Goal: Task Accomplishment & Management: Use online tool/utility

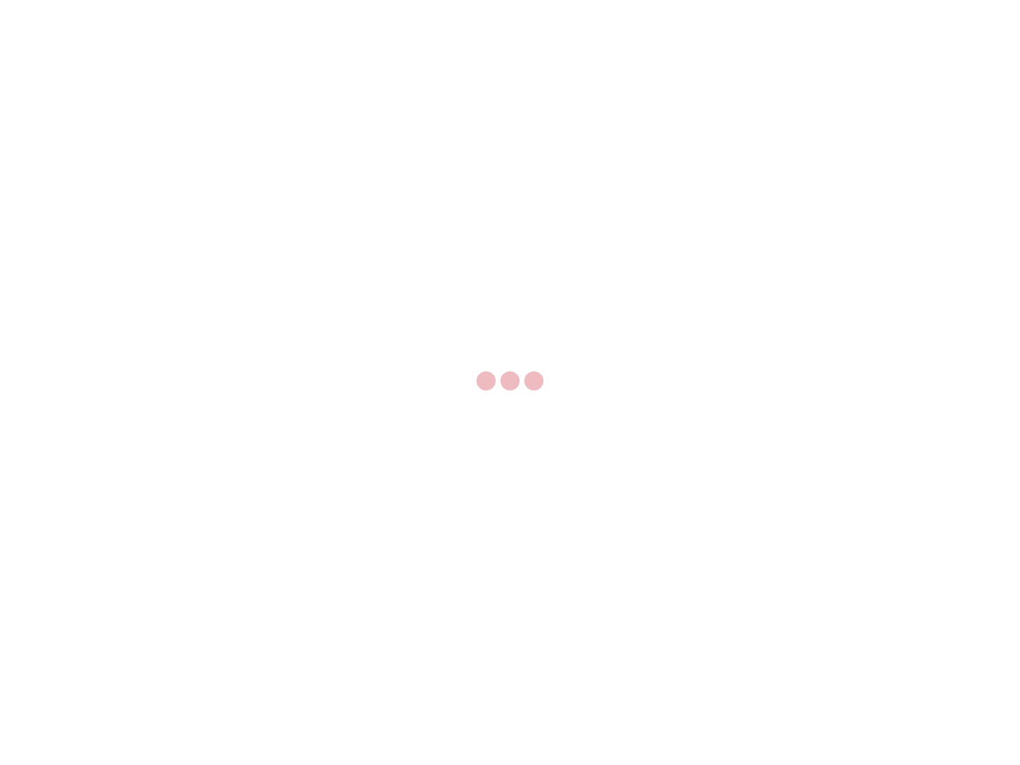
select select "US"
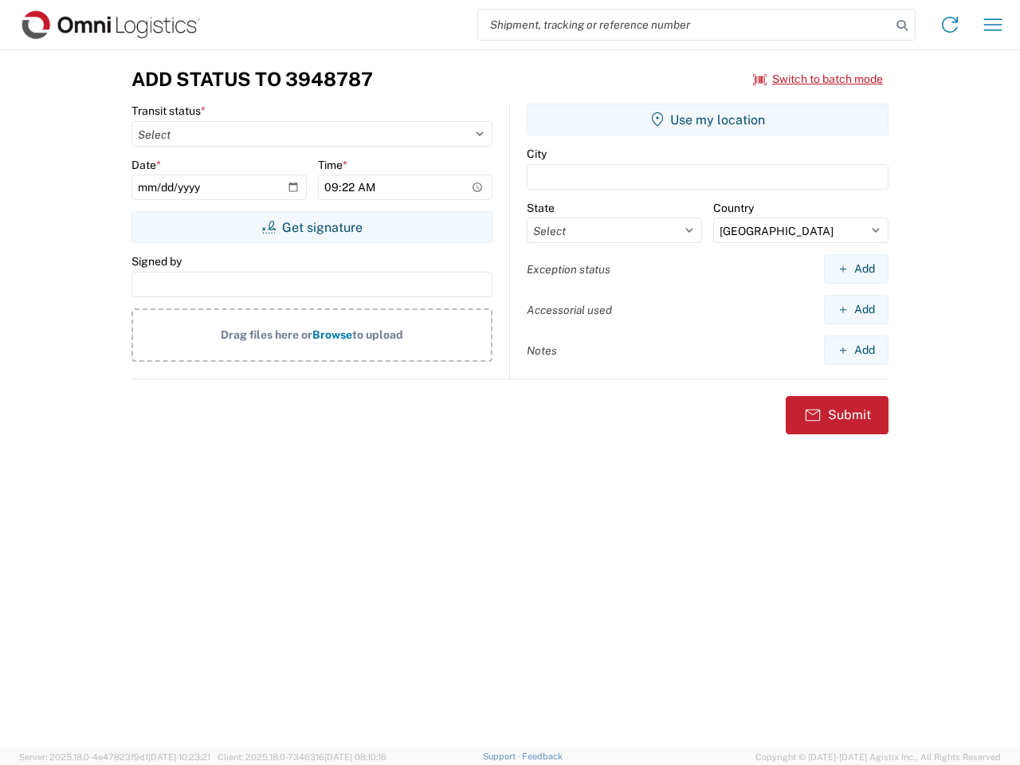
click at [684, 25] on input "search" at bounding box center [684, 25] width 413 height 30
click at [902, 25] on icon at bounding box center [902, 25] width 22 height 22
click at [950, 25] on icon at bounding box center [949, 24] width 25 height 25
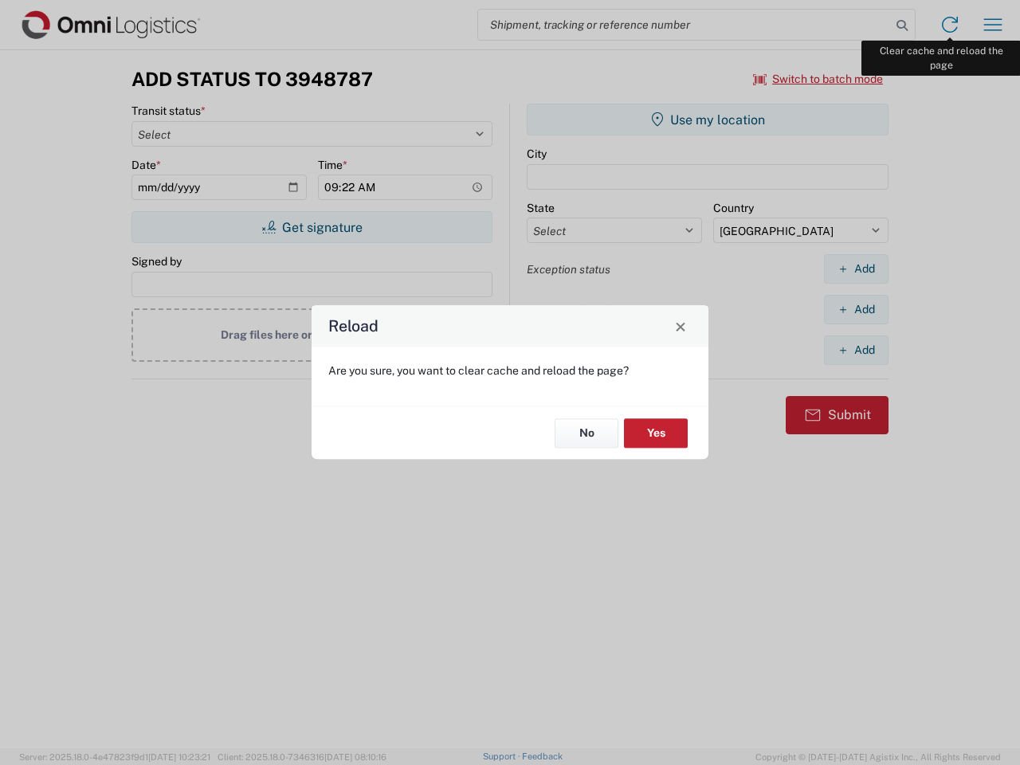
click at [993, 25] on div "Reload Are you sure, you want to clear cache and reload the page? No Yes" at bounding box center [510, 382] width 1020 height 765
click at [818, 79] on div "Reload Are you sure, you want to clear cache and reload the page? No Yes" at bounding box center [510, 382] width 1020 height 765
click at [312, 227] on div "Reload Are you sure, you want to clear cache and reload the page? No Yes" at bounding box center [510, 382] width 1020 height 765
click at [708, 120] on div "Reload Are you sure, you want to clear cache and reload the page? No Yes" at bounding box center [510, 382] width 1020 height 765
click at [856, 269] on div "Reload Are you sure, you want to clear cache and reload the page? No Yes" at bounding box center [510, 382] width 1020 height 765
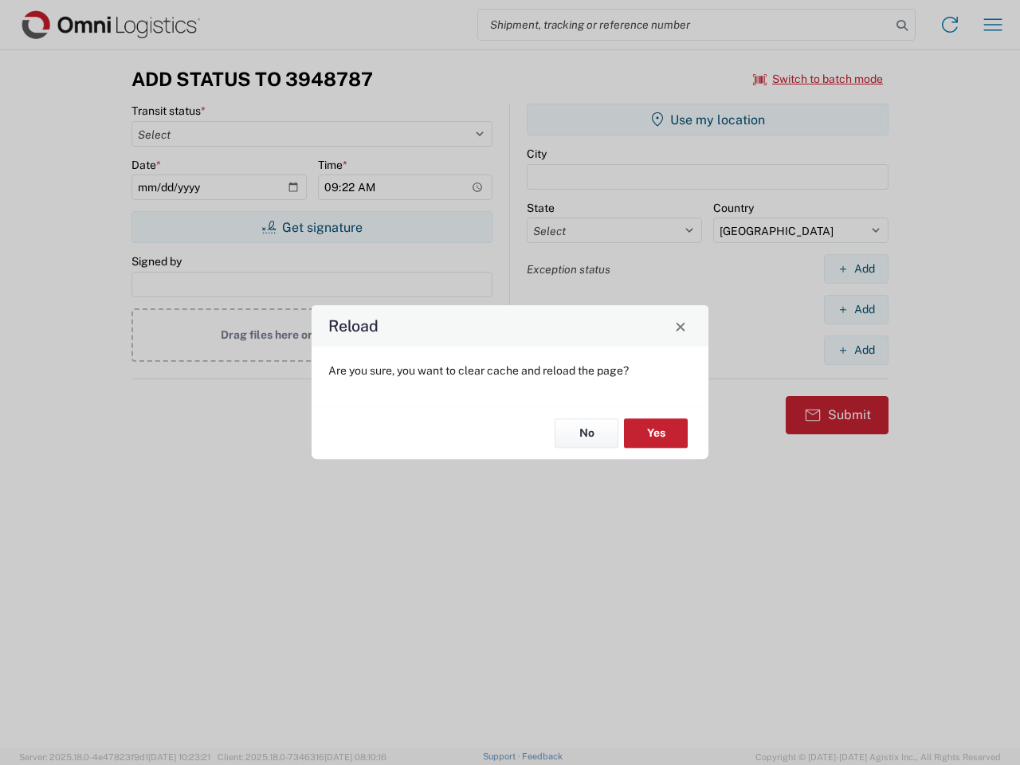
click at [856, 309] on div "Reload Are you sure, you want to clear cache and reload the page? No Yes" at bounding box center [510, 382] width 1020 height 765
click at [856, 350] on div "Reload Are you sure, you want to clear cache and reload the page? No Yes" at bounding box center [510, 382] width 1020 height 765
